Goal: Task Accomplishment & Management: Manage account settings

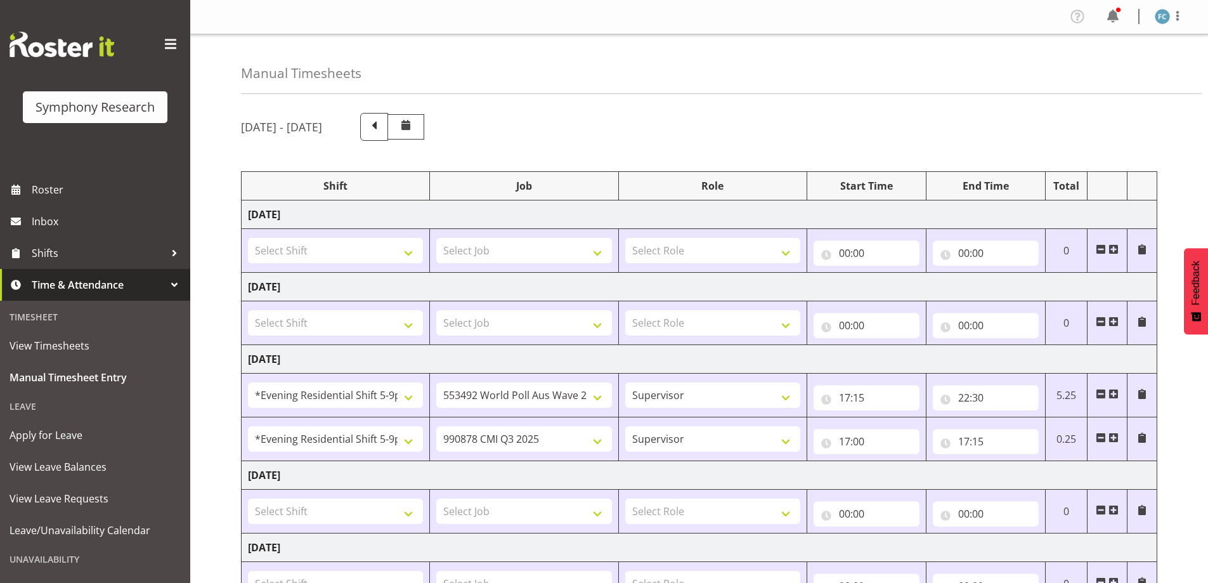
select select "48116"
select select "10499"
select select "48116"
select select "10239"
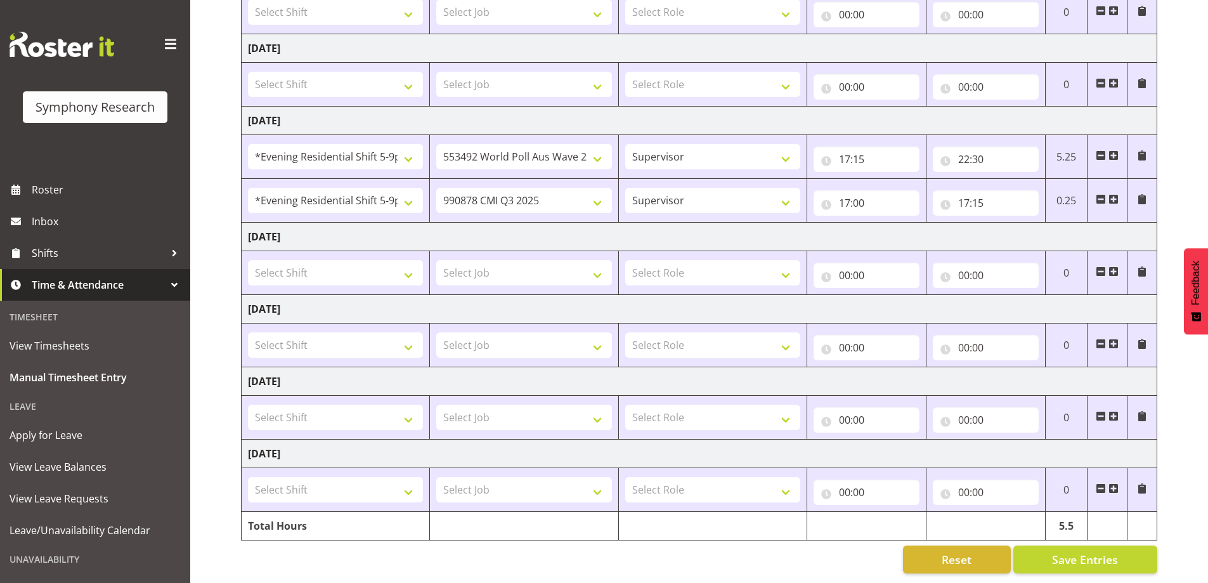
scroll to position [87, 0]
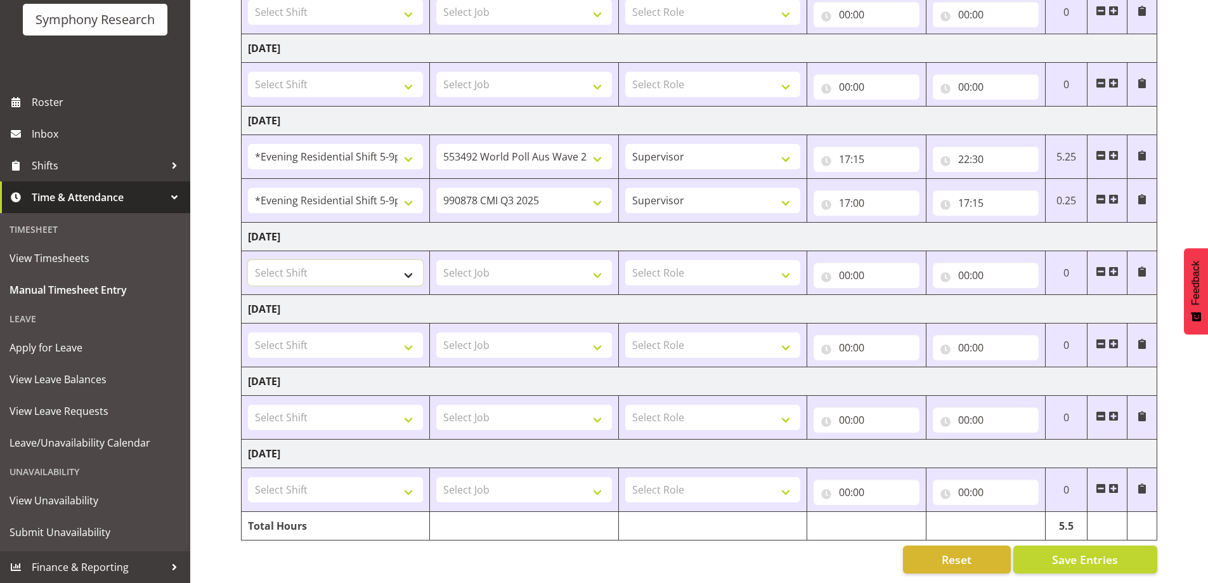
click at [407, 260] on select "Select Shift !!Project Briefing (Job to be assigned) !!Weekend Residential (Ros…" at bounding box center [335, 272] width 175 height 25
select select "48116"
click at [248, 260] on select "Select Shift !!Project Briefing (Job to be assigned) !!Weekend Residential (Ros…" at bounding box center [335, 272] width 175 height 25
click at [1114, 266] on span at bounding box center [1113, 271] width 10 height 10
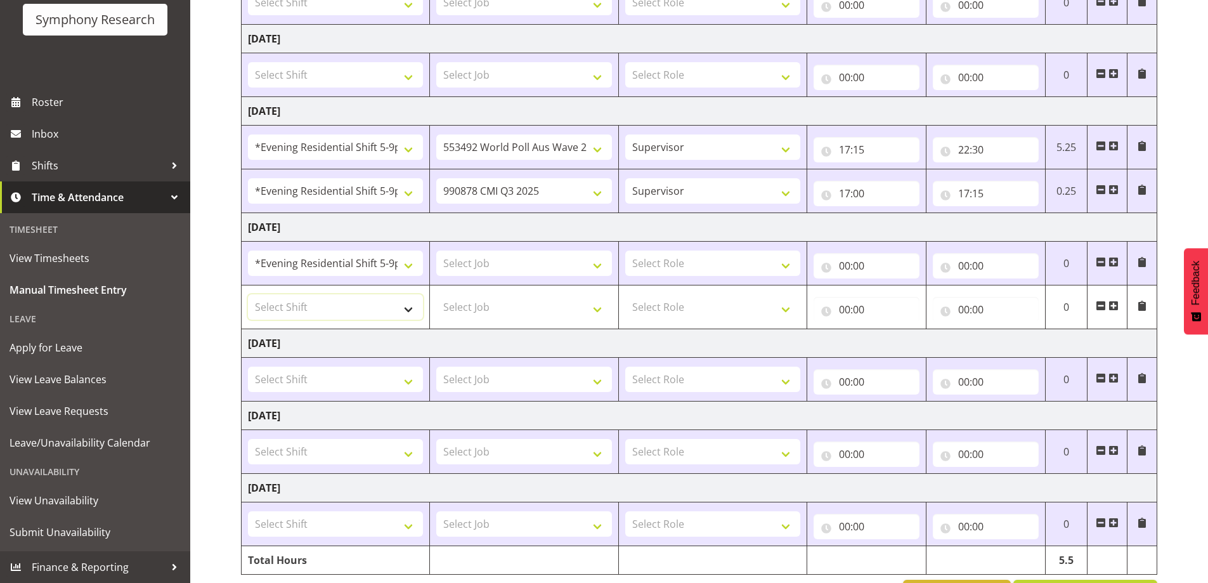
click at [411, 306] on select "Select Shift !!Project Briefing (Job to be assigned) !!Weekend Residential (Ros…" at bounding box center [335, 306] width 175 height 25
select select "48116"
click at [248, 294] on select "Select Shift !!Project Briefing (Job to be assigned) !!Weekend Residential (Ros…" at bounding box center [335, 306] width 175 height 25
click at [596, 265] on select "Select Job 550060 IF Admin 553492 World Poll Aus Wave 2 Main 2025 553493 World …" at bounding box center [523, 262] width 175 height 25
select select "10499"
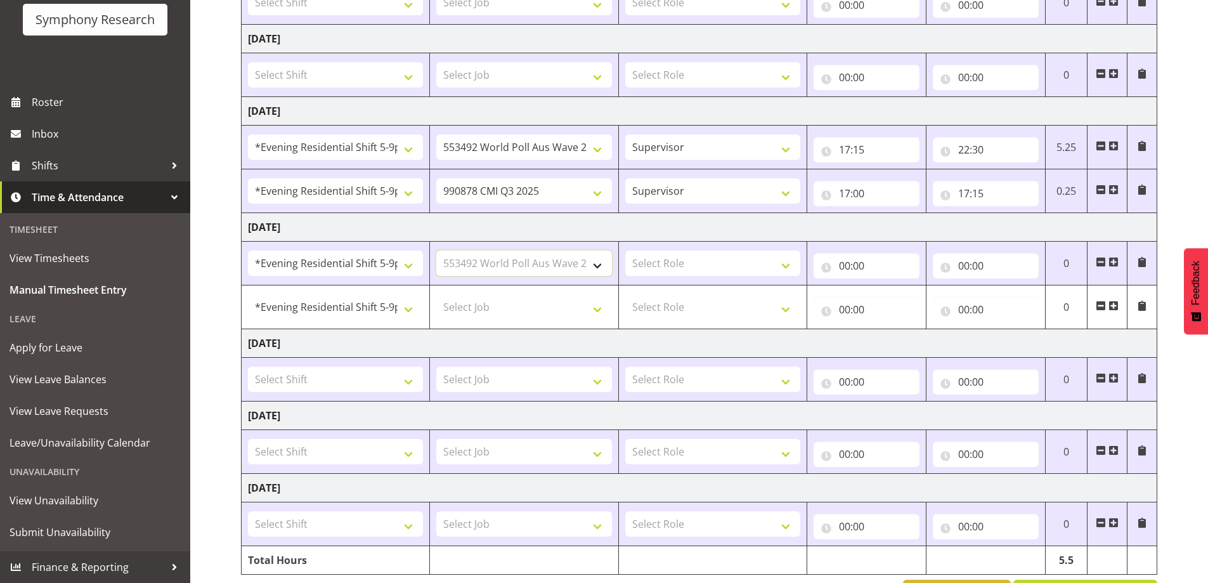
click at [436, 250] on select "Select Job 550060 IF Admin 553492 World Poll Aus Wave 2 Main 2025 553493 World …" at bounding box center [523, 262] width 175 height 25
click at [592, 311] on select "Select Job 550060 IF Admin 553492 World Poll Aus Wave 2 Main 2025 553493 World …" at bounding box center [523, 306] width 175 height 25
select select "10527"
click at [436, 294] on select "Select Job 550060 IF Admin 553492 World Poll Aus Wave 2 Main 2025 553493 World …" at bounding box center [523, 306] width 175 height 25
click at [782, 263] on select "Select Role Supervisor Briefing Interviewing" at bounding box center [712, 262] width 175 height 25
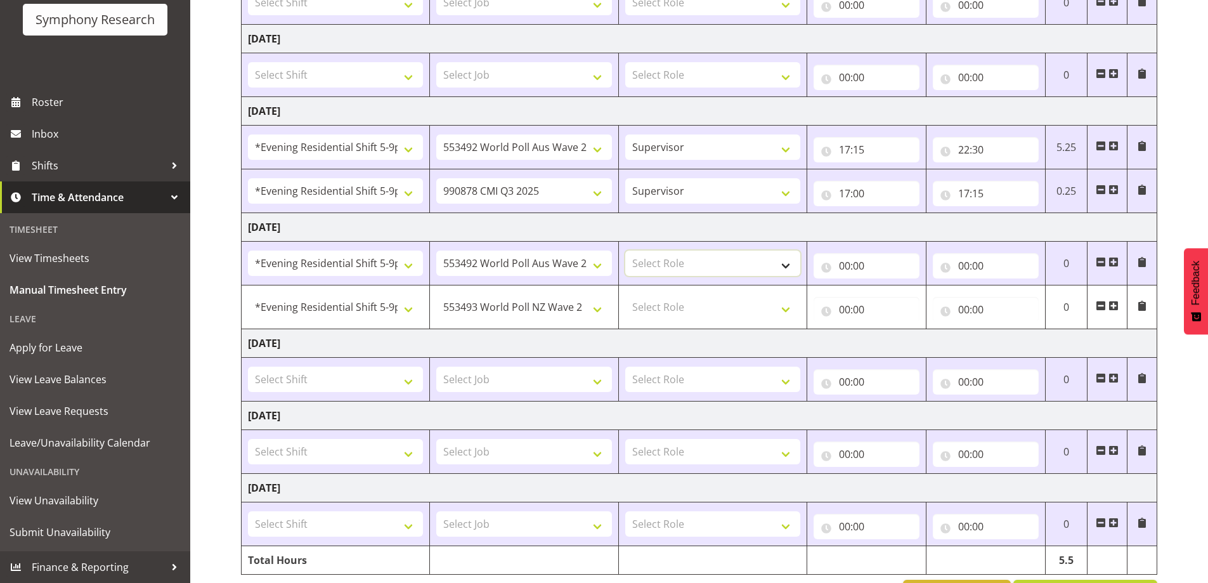
select select "45"
click at [625, 250] on select "Select Role Supervisor Briefing Interviewing" at bounding box center [712, 262] width 175 height 25
click at [787, 307] on select "Select Role Supervisor Briefing Interviewing" at bounding box center [712, 306] width 175 height 25
select select "45"
click at [625, 294] on select "Select Role Supervisor Briefing Interviewing" at bounding box center [712, 306] width 175 height 25
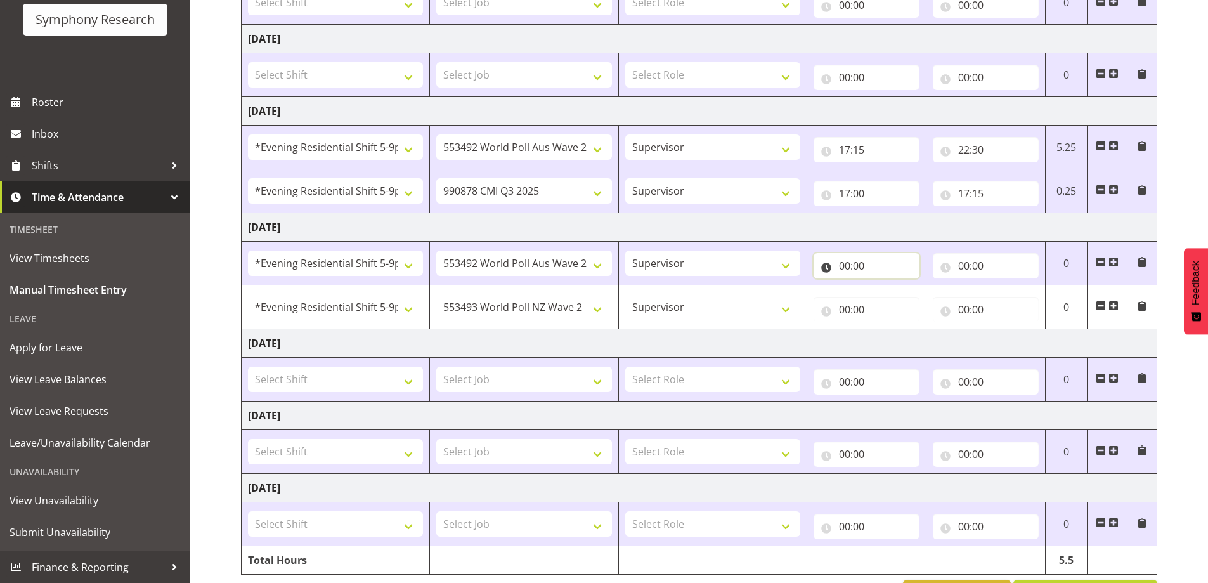
click at [828, 270] on input "00:00" at bounding box center [866, 265] width 106 height 25
click at [896, 297] on select "00 01 02 03 04 05 06 07 08 09 10 11 12 13 14 15 16 17 18 19 20 21 22 23" at bounding box center [900, 298] width 29 height 25
select select "17"
click at [886, 286] on select "00 01 02 03 04 05 06 07 08 09 10 11 12 13 14 15 16 17 18 19 20 21 22 23" at bounding box center [900, 298] width 29 height 25
type input "17:00"
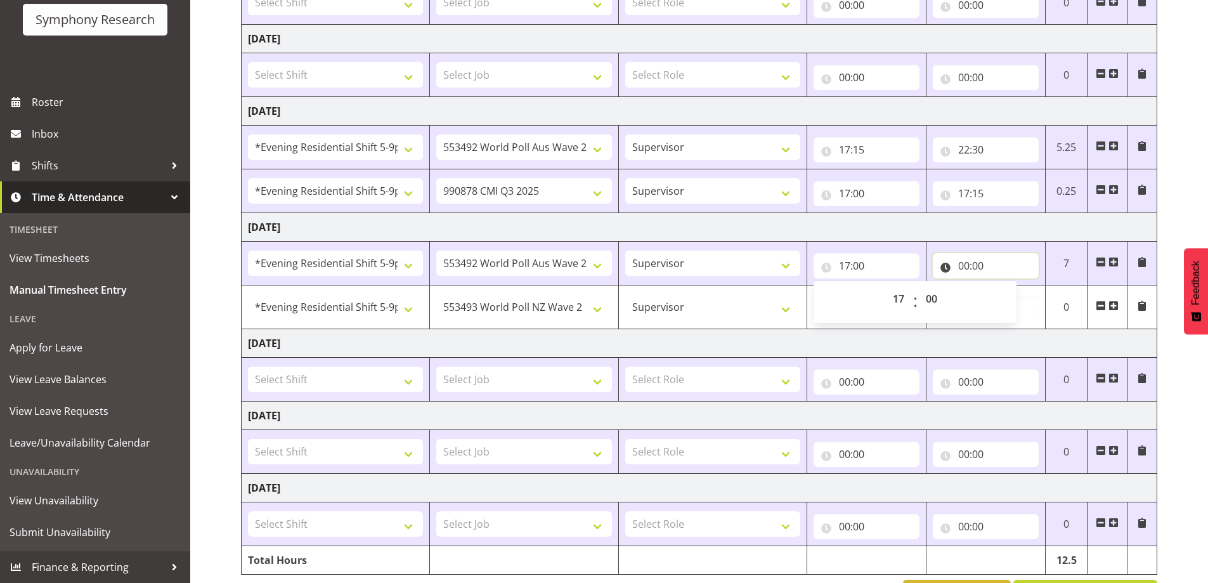
click at [955, 264] on input "00:00" at bounding box center [985, 265] width 106 height 25
click at [1011, 294] on select "00 01 02 03 04 05 06 07 08 09 10 11 12 13 14 15 16 17 18 19 20 21 22 23" at bounding box center [1019, 298] width 29 height 25
select select "17"
click at [1005, 286] on select "00 01 02 03 04 05 06 07 08 09 10 11 12 13 14 15 16 17 18 19 20 21 22 23" at bounding box center [1019, 298] width 29 height 25
type input "17:00"
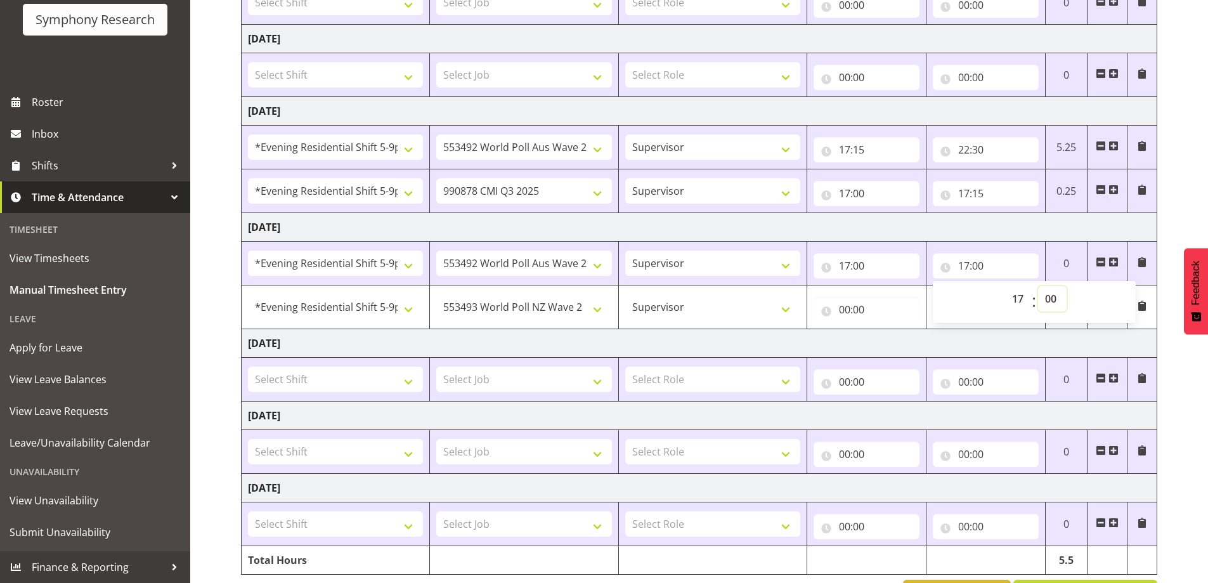
click at [1052, 296] on select "00 01 02 03 04 05 06 07 08 09 10 11 12 13 14 15 16 17 18 19 20 21 22 23 24 25 2…" at bounding box center [1052, 298] width 29 height 25
select select "30"
click at [1038, 286] on select "00 01 02 03 04 05 06 07 08 09 10 11 12 13 14 15 16 17 18 19 20 21 22 23 24 25 2…" at bounding box center [1052, 298] width 29 height 25
type input "17:30"
click at [826, 309] on input "00:00" at bounding box center [866, 309] width 106 height 25
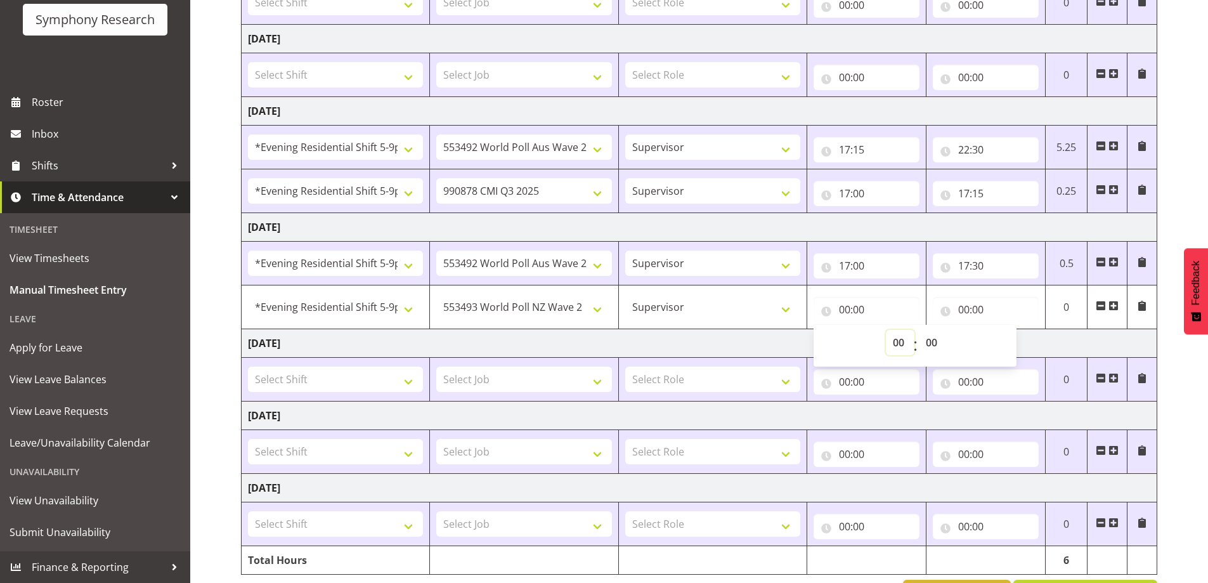
click at [899, 341] on select "00 01 02 03 04 05 06 07 08 09 10 11 12 13 14 15 16 17 18 19 20 21 22 23" at bounding box center [900, 342] width 29 height 25
select select "17"
click at [886, 330] on select "00 01 02 03 04 05 06 07 08 09 10 11 12 13 14 15 16 17 18 19 20 21 22 23" at bounding box center [900, 342] width 29 height 25
type input "17:00"
click at [933, 341] on select "00 01 02 03 04 05 06 07 08 09 10 11 12 13 14 15 16 17 18 19 20 21 22 23 24 25 2…" at bounding box center [933, 342] width 29 height 25
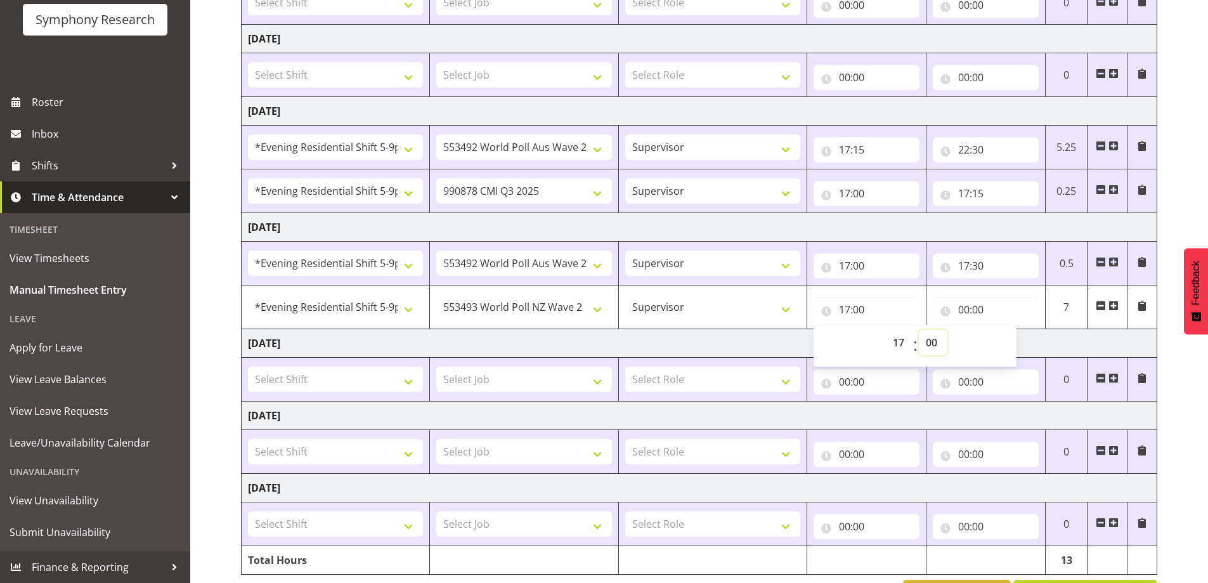
select select "30"
click at [919, 330] on select "00 01 02 03 04 05 06 07 08 09 10 11 12 13 14 15 16 17 18 19 20 21 22 23 24 25 2…" at bounding box center [933, 342] width 29 height 25
type input "17:30"
click at [943, 311] on input "00:00" at bounding box center [985, 309] width 106 height 25
click at [1014, 342] on select "00 01 02 03 04 05 06 07 08 09 10 11 12 13 14 15 16 17 18 19 20 21 22 23" at bounding box center [1019, 342] width 29 height 25
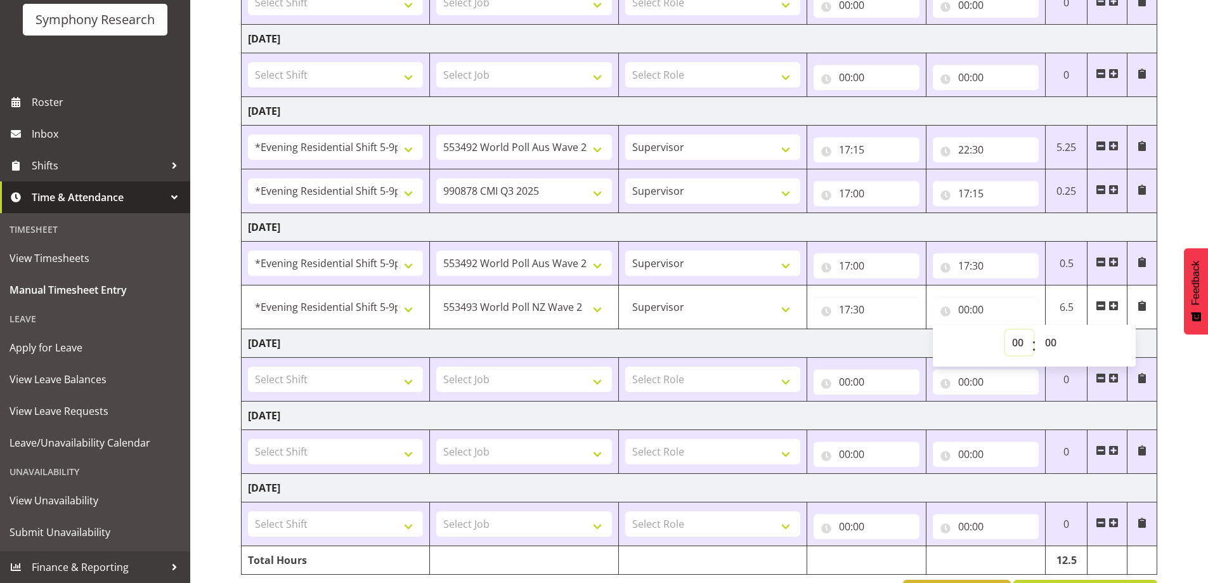
select select "22"
click at [1005, 330] on select "00 01 02 03 04 05 06 07 08 09 10 11 12 13 14 15 16 17 18 19 20 21 22 23" at bounding box center [1019, 342] width 29 height 25
type input "22:00"
click at [1052, 345] on select "00 01 02 03 04 05 06 07 08 09 10 11 12 13 14 15 16 17 18 19 20 21 22 23 24 25 2…" at bounding box center [1052, 342] width 29 height 25
select select "30"
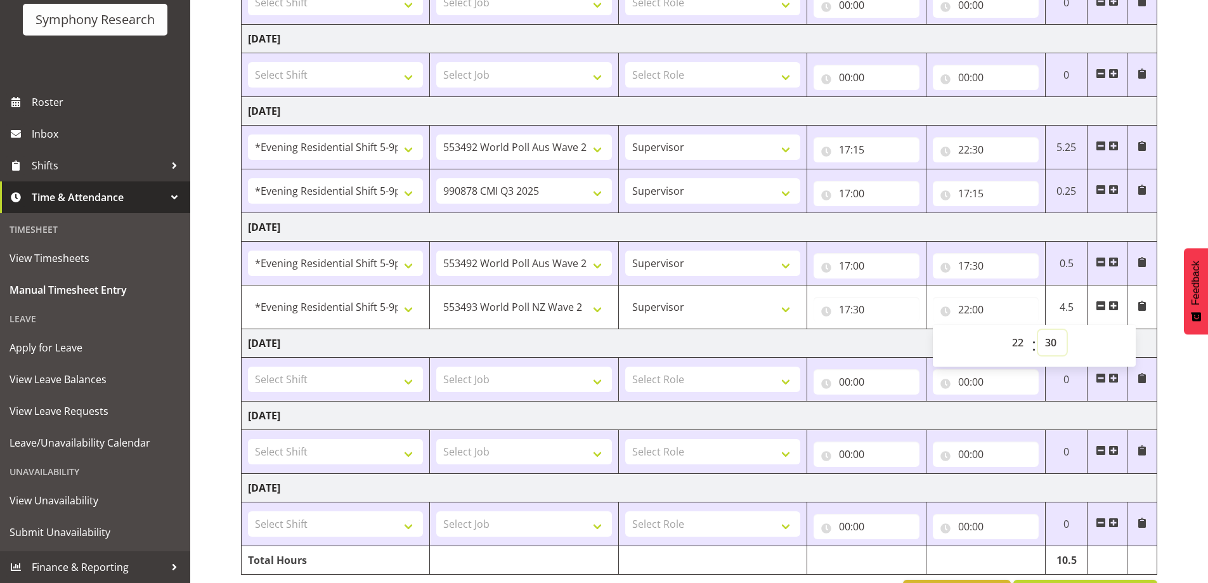
click at [1038, 330] on select "00 01 02 03 04 05 06 07 08 09 10 11 12 13 14 15 16 17 18 19 20 21 22 23 24 25 2…" at bounding box center [1052, 342] width 29 height 25
type input "22:30"
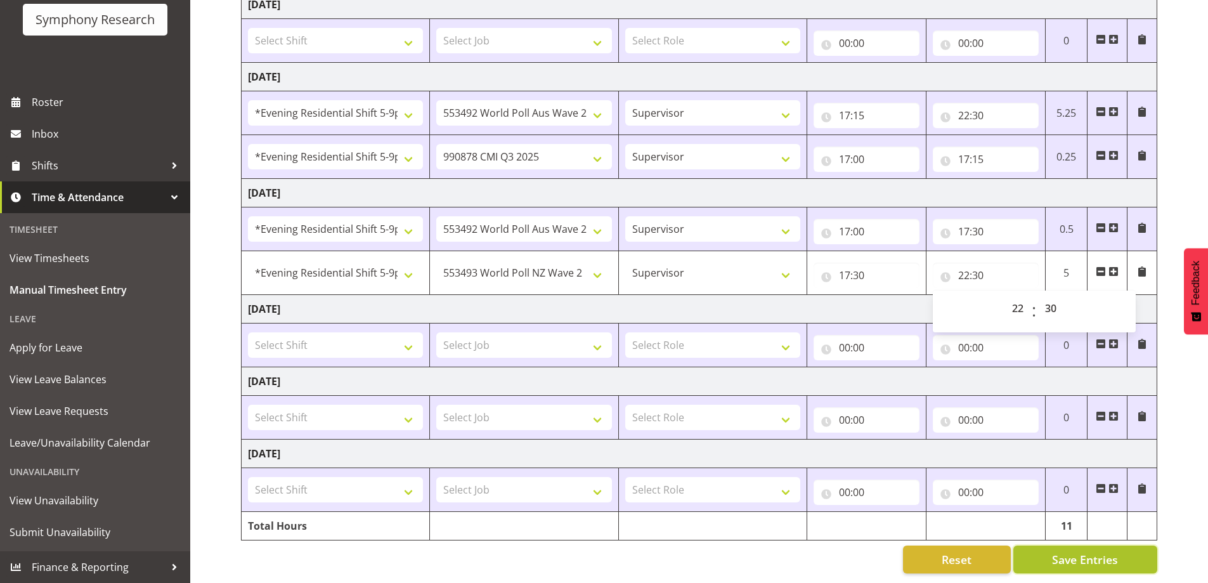
click at [1127, 553] on button "Save Entries" at bounding box center [1085, 559] width 144 height 28
select select "10527"
type input "17:30"
type input "22:30"
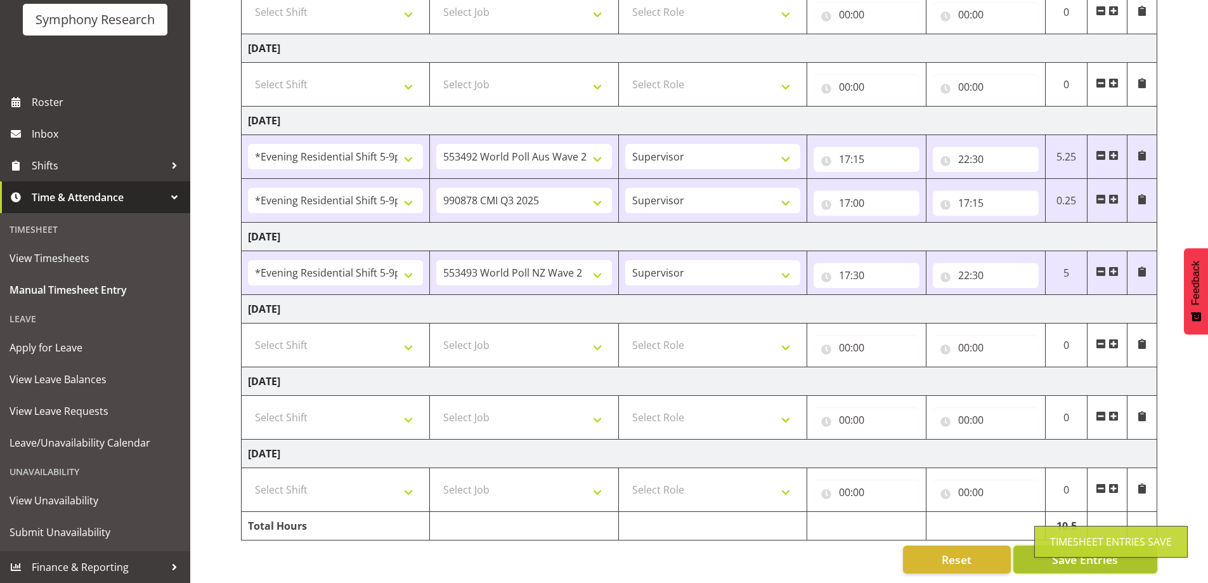
scroll to position [248, 0]
click at [1112, 266] on span at bounding box center [1113, 271] width 10 height 10
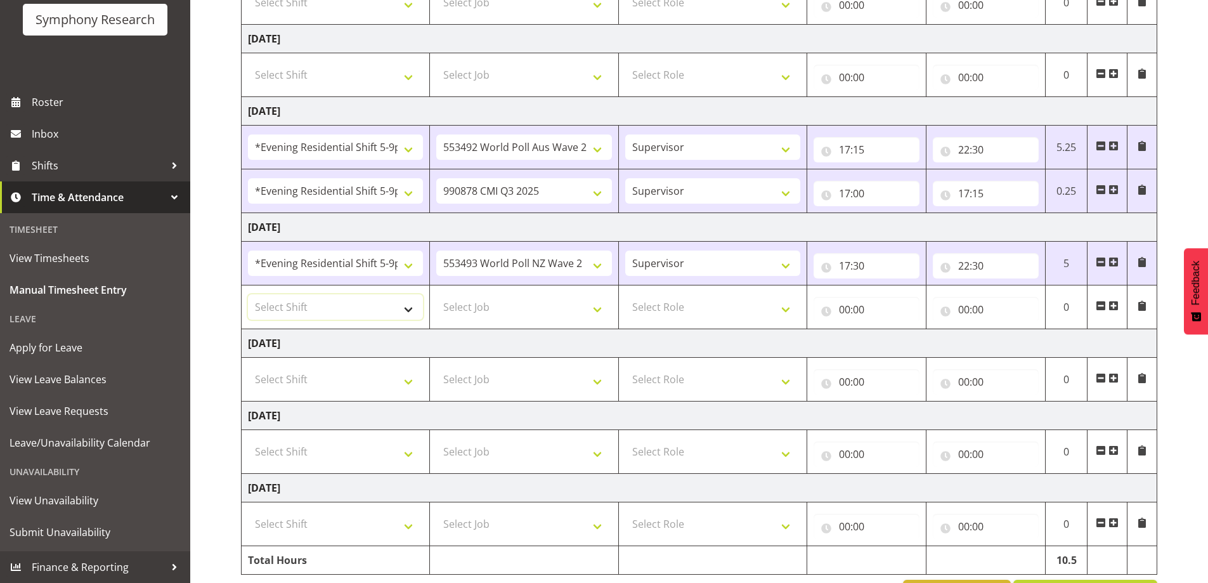
click at [406, 302] on select "Select Shift !!Project Briefing (Job to be assigned) !!Weekend Residential (Ros…" at bounding box center [335, 306] width 175 height 25
select select "48116"
click at [248, 294] on select "Select Shift !!Project Briefing (Job to be assigned) !!Weekend Residential (Ros…" at bounding box center [335, 306] width 175 height 25
click at [597, 309] on select "Select Job 550060 IF Admin 553492 World Poll Aus Wave 2 Main 2025 553493 World …" at bounding box center [523, 306] width 175 height 25
select select "10499"
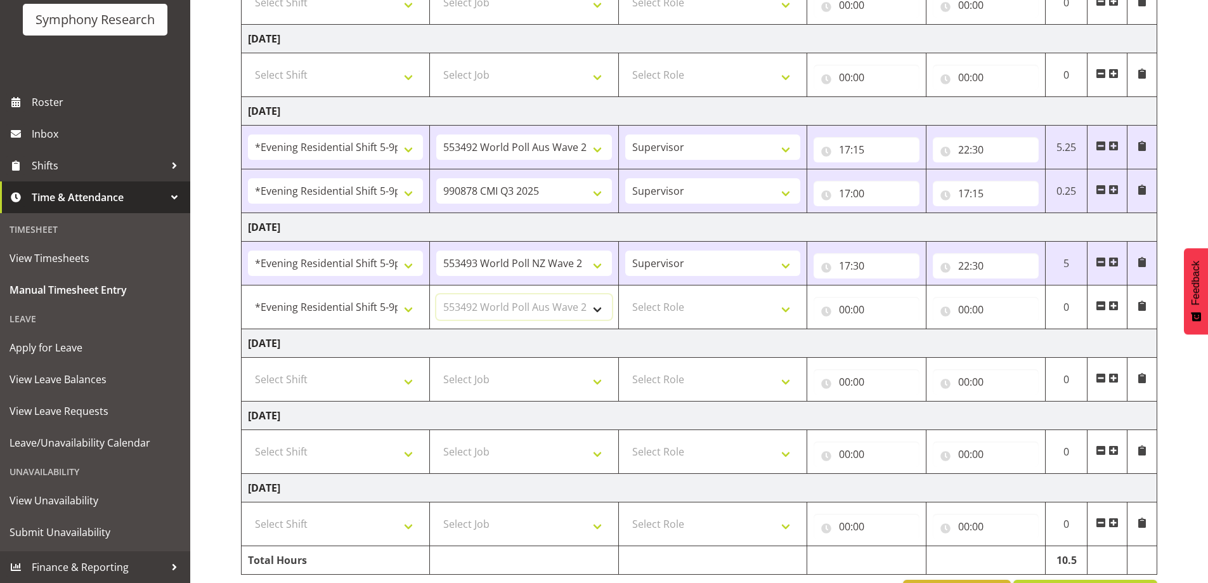
click at [436, 294] on select "Select Job 550060 IF Admin 553492 World Poll Aus Wave 2 Main 2025 553493 World …" at bounding box center [523, 306] width 175 height 25
click at [782, 312] on select "Select Role Supervisor Briefing Interviewing" at bounding box center [712, 306] width 175 height 25
select select "45"
click at [625, 294] on select "Select Role Supervisor Briefing Interviewing" at bounding box center [712, 306] width 175 height 25
click at [825, 311] on input "00:00" at bounding box center [866, 309] width 106 height 25
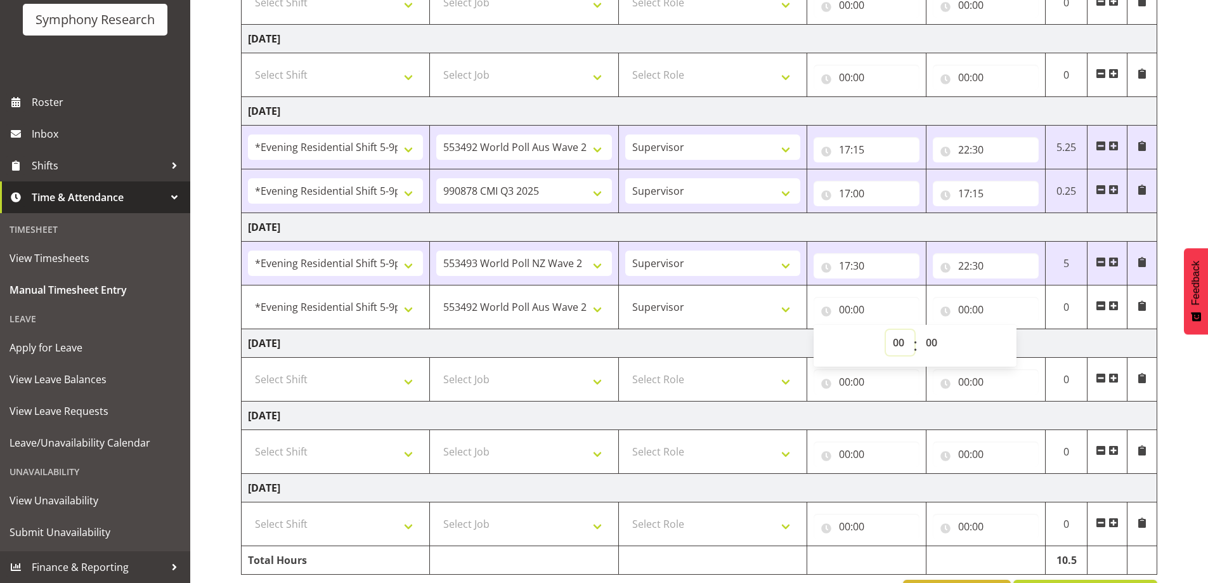
click at [898, 340] on select "00 01 02 03 04 05 06 07 08 09 10 11 12 13 14 15 16 17 18 19 20 21 22 23" at bounding box center [900, 342] width 29 height 25
select select "17"
click at [886, 330] on select "00 01 02 03 04 05 06 07 08 09 10 11 12 13 14 15 16 17 18 19 20 21 22 23" at bounding box center [900, 342] width 29 height 25
type input "17:00"
click at [935, 341] on select "00 01 02 03 04 05 06 07 08 09 10 11 12 13 14 15 16 17 18 19 20 21 22 23 24 25 2…" at bounding box center [933, 342] width 29 height 25
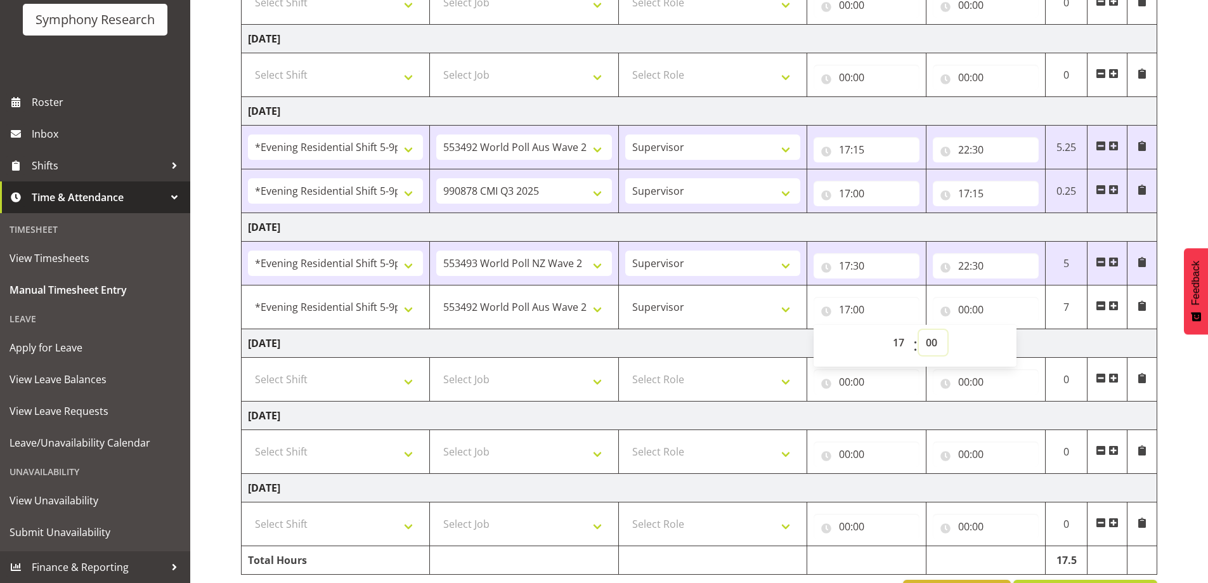
select select "30"
click at [919, 330] on select "00 01 02 03 04 05 06 07 08 09 10 11 12 13 14 15 16 17 18 19 20 21 22 23 24 25 2…" at bounding box center [933, 342] width 29 height 25
type input "17:30"
click at [946, 313] on input "00:00" at bounding box center [985, 309] width 106 height 25
click at [824, 313] on input "17:30" at bounding box center [866, 309] width 106 height 25
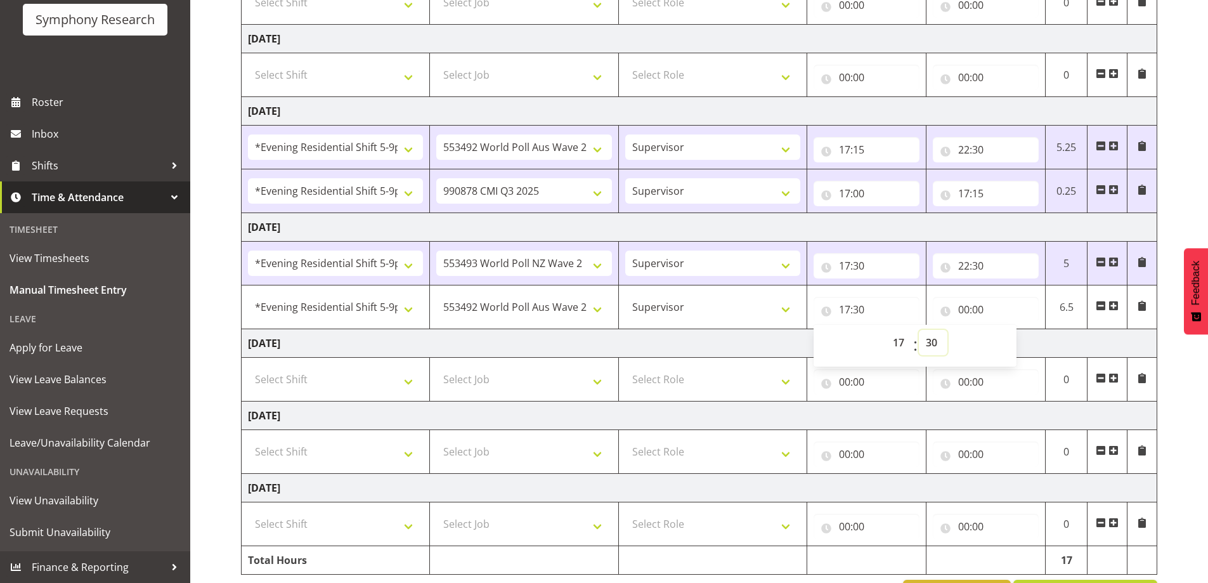
click at [932, 339] on select "00 01 02 03 04 05 06 07 08 09 10 11 12 13 14 15 16 17 18 19 20 21 22 23 24 25 2…" at bounding box center [933, 342] width 29 height 25
select select "0"
click at [919, 330] on select "00 01 02 03 04 05 06 07 08 09 10 11 12 13 14 15 16 17 18 19 20 21 22 23 24 25 2…" at bounding box center [933, 342] width 29 height 25
type input "17:00"
click at [946, 307] on input "00:00" at bounding box center [985, 309] width 106 height 25
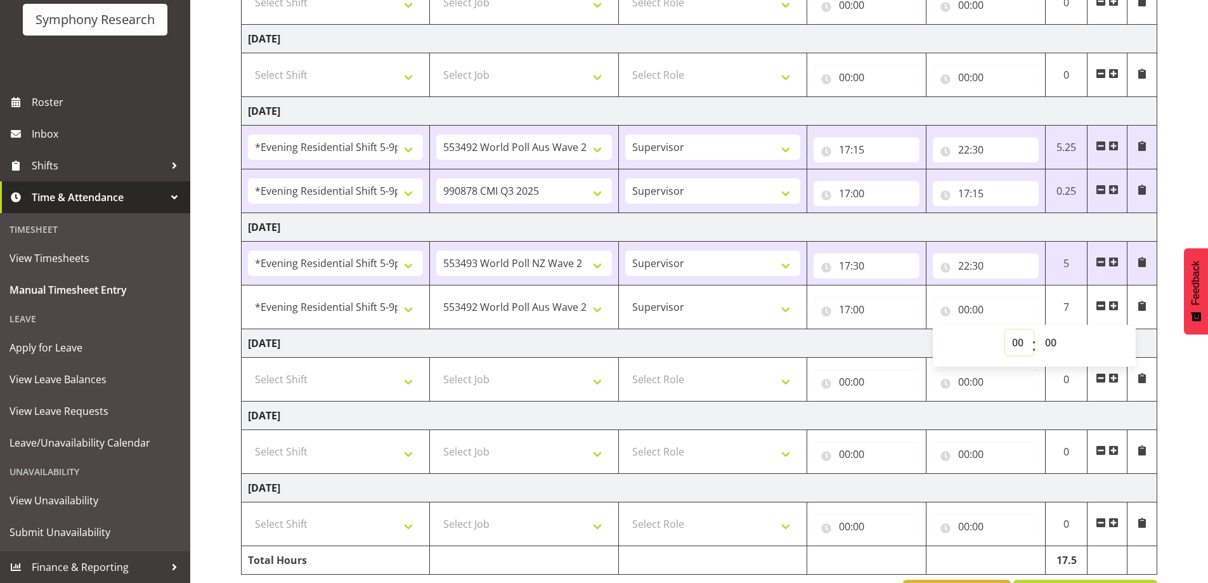
click at [1016, 341] on select "00 01 02 03 04 05 06 07 08 09 10 11 12 13 14 15 16 17 18 19 20 21 22 23" at bounding box center [1019, 342] width 29 height 25
select select "17"
click at [1005, 330] on select "00 01 02 03 04 05 06 07 08 09 10 11 12 13 14 15 16 17 18 19 20 21 22 23" at bounding box center [1019, 342] width 29 height 25
type input "17:00"
click at [1053, 342] on select "00 01 02 03 04 05 06 07 08 09 10 11 12 13 14 15 16 17 18 19 20 21 22 23 24 25 2…" at bounding box center [1052, 342] width 29 height 25
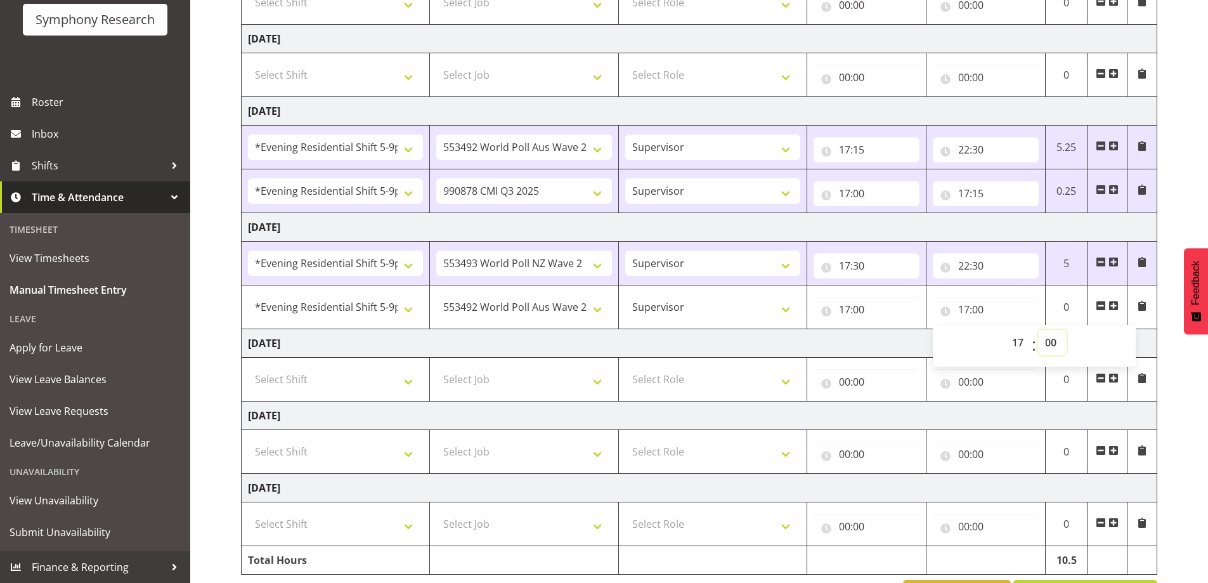
select select "30"
click at [1038, 330] on select "00 01 02 03 04 05 06 07 08 09 10 11 12 13 14 15 16 17 18 19 20 21 22 23 24 25 2…" at bounding box center [1052, 342] width 29 height 25
type input "17:30"
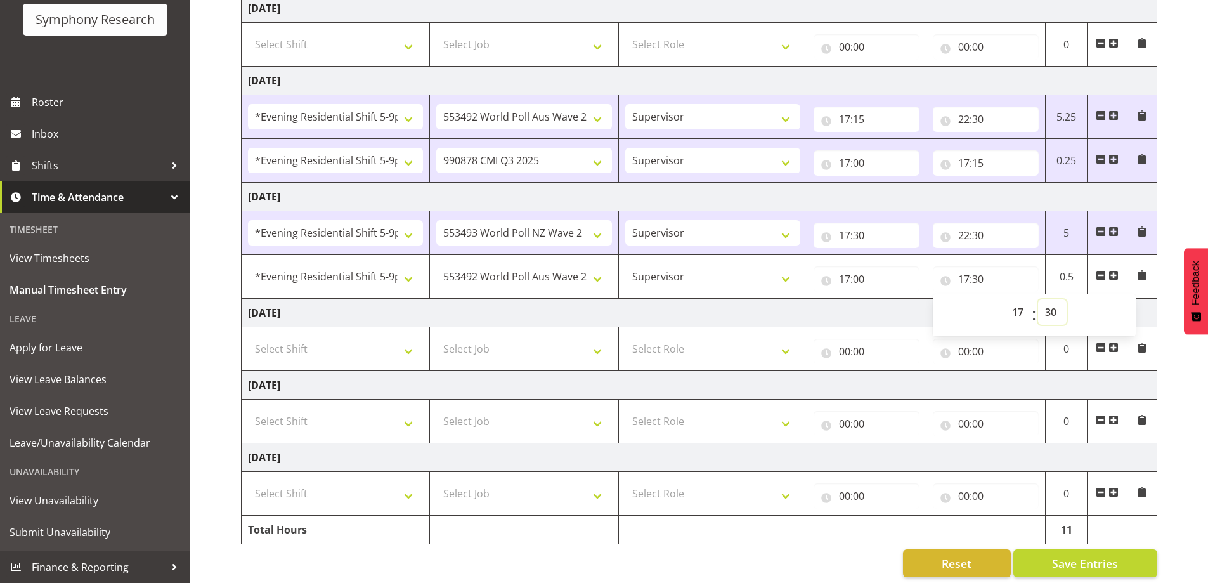
scroll to position [292, 0]
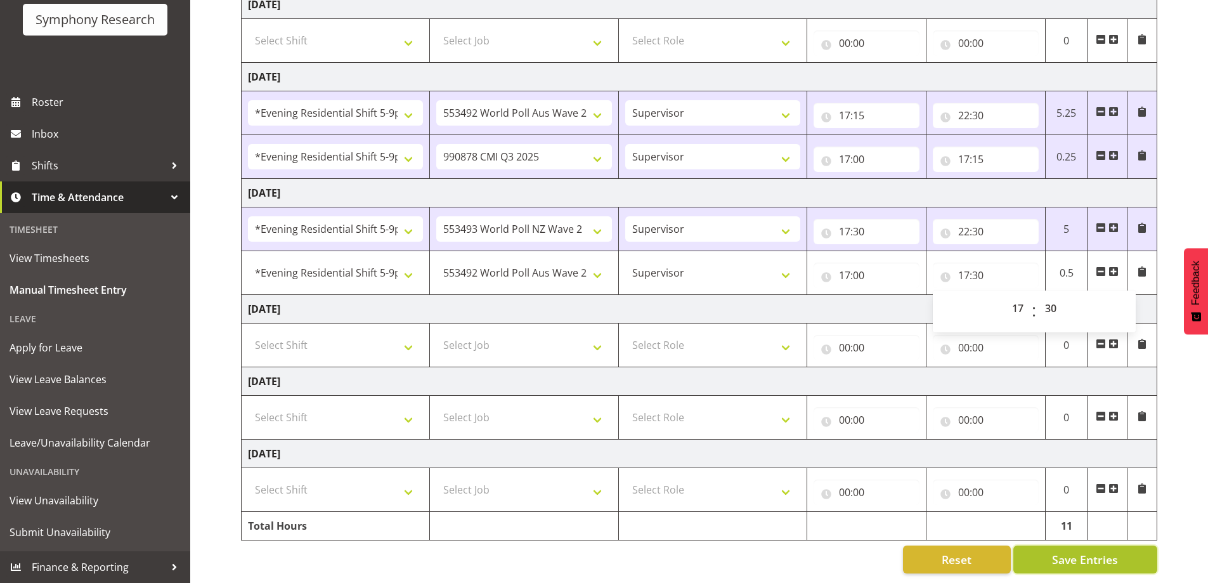
click at [1119, 546] on button "Save Entries" at bounding box center [1085, 559] width 144 height 28
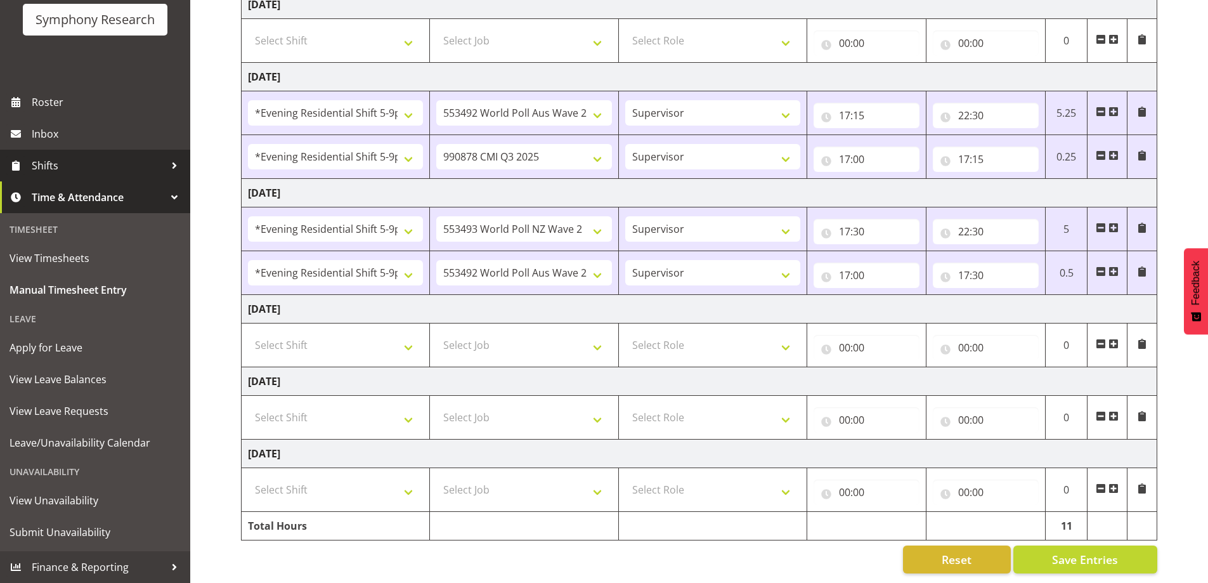
click at [165, 161] on div at bounding box center [174, 165] width 19 height 19
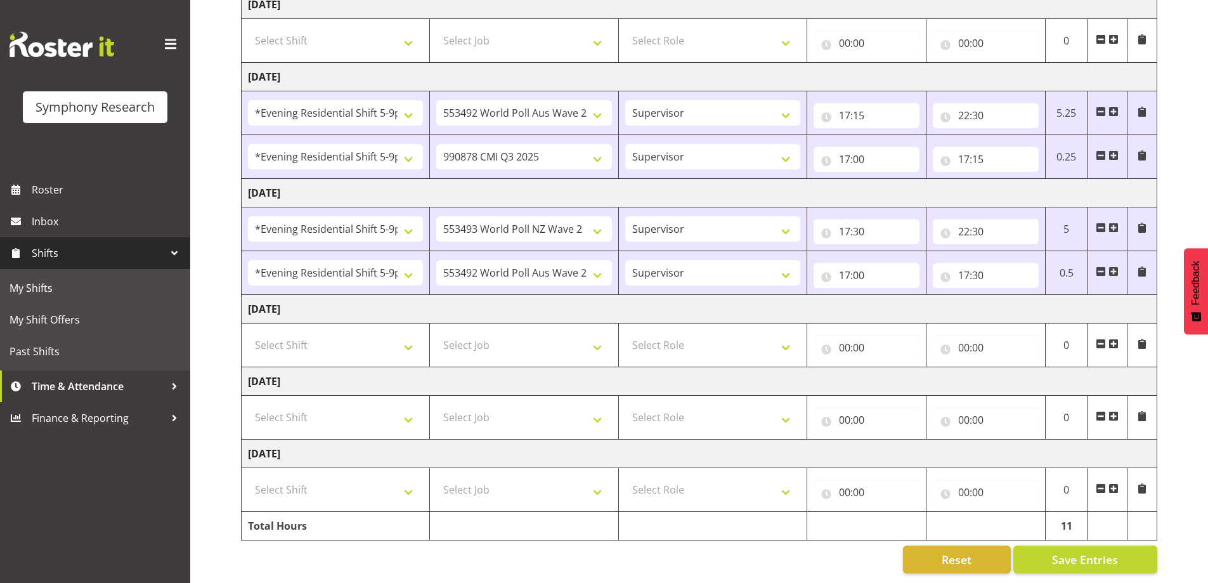
scroll to position [0, 0]
click at [126, 288] on span "My Shifts" at bounding box center [95, 287] width 171 height 19
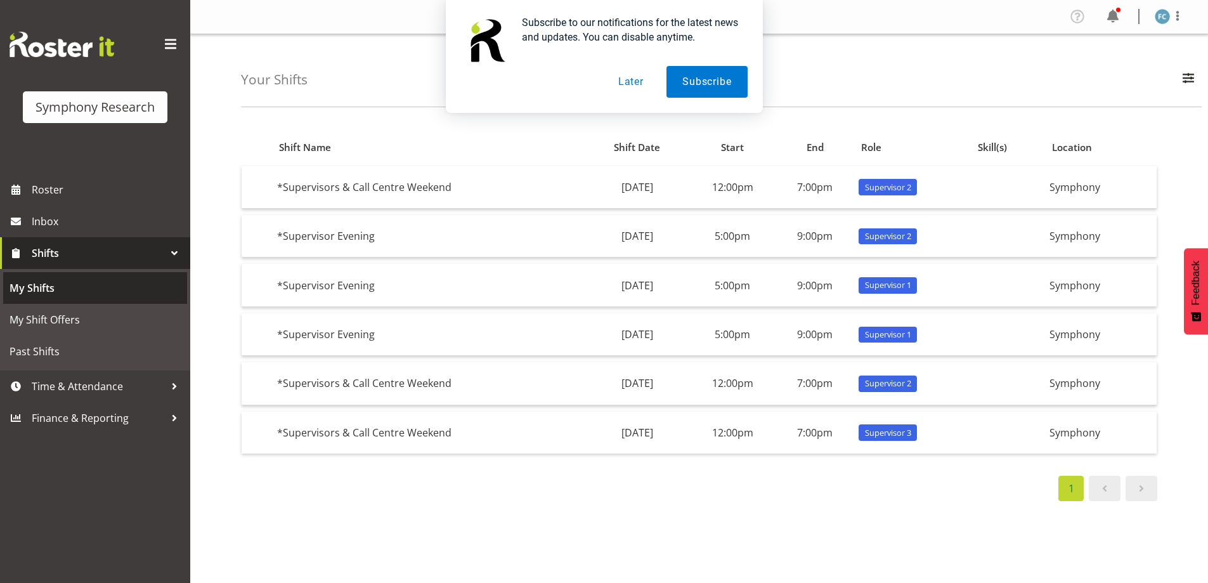
click at [164, 285] on span "My Shifts" at bounding box center [95, 287] width 171 height 19
drag, startPoint x: 635, startPoint y: 81, endPoint x: 670, endPoint y: 84, distance: 35.0
click at [635, 81] on button "Later" at bounding box center [630, 82] width 57 height 32
